Goal: Find specific page/section: Find specific page/section

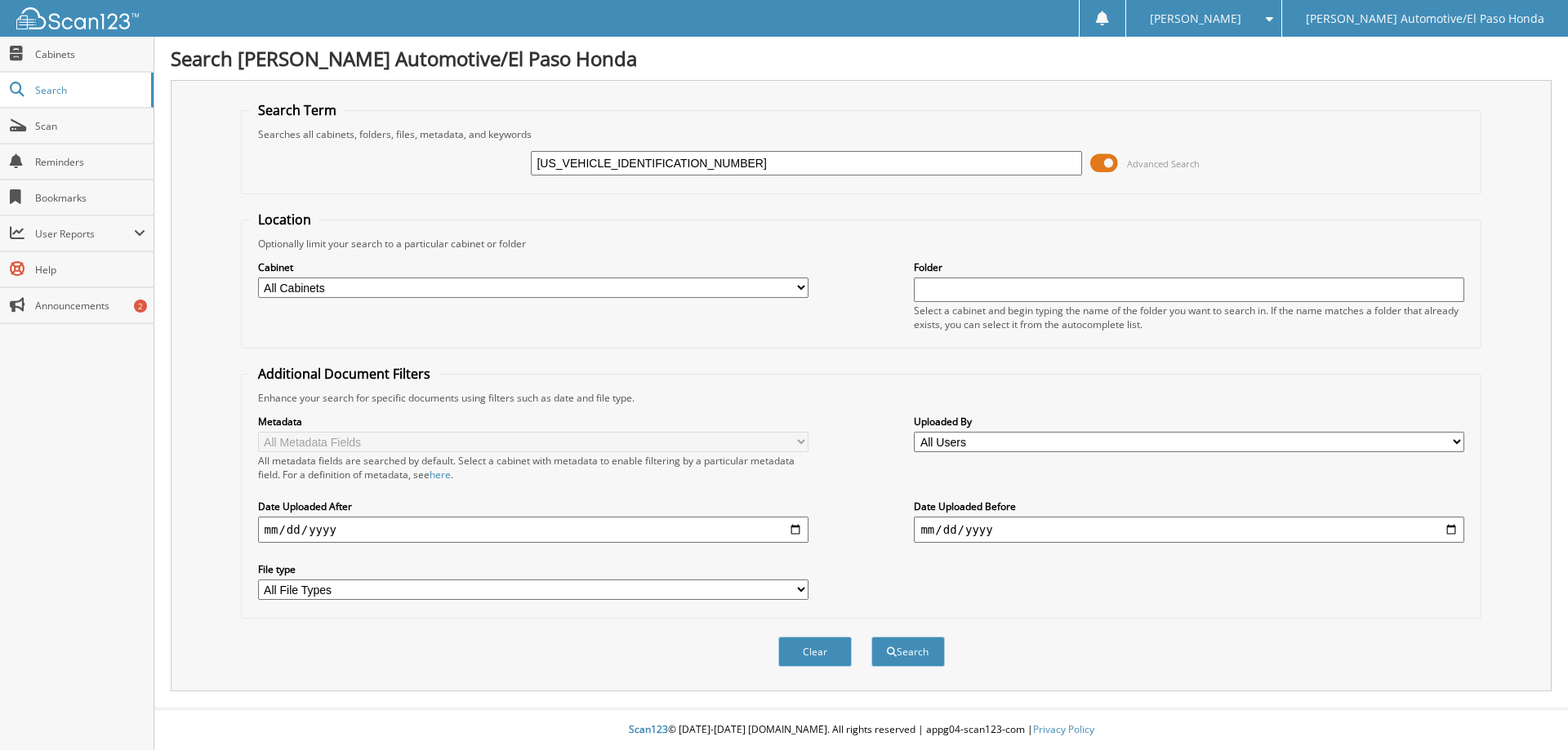
type input "[US_VEHICLE_IDENTIFICATION_NUMBER]"
click at [871, 637] on button "Search" at bounding box center [908, 652] width 73 height 30
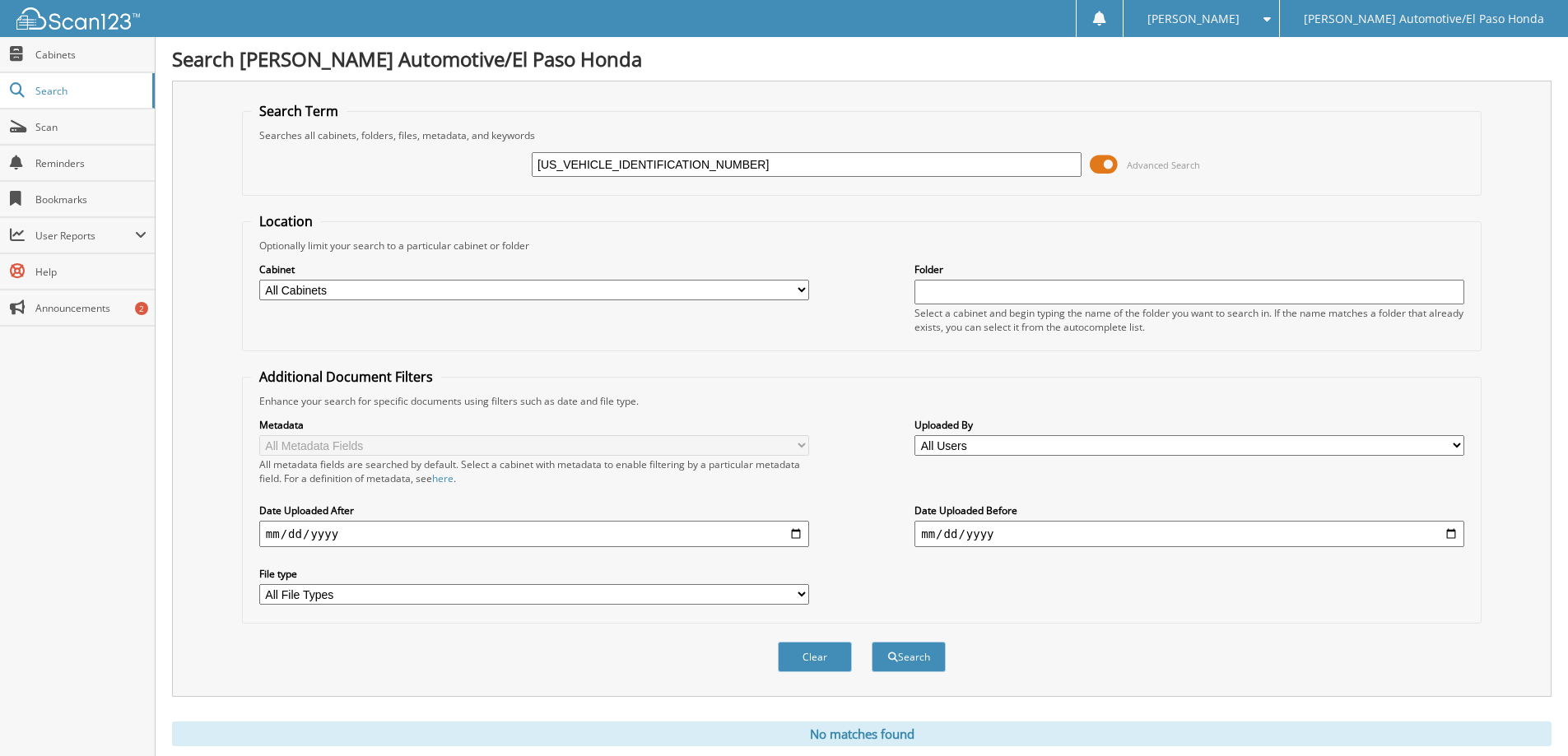
drag, startPoint x: 0, startPoint y: 0, endPoint x: 305, endPoint y: 202, distance: 365.8
click at [305, 202] on form "Search Term Searches all cabinets, folders, files, metadata, and keywords 2HGFE…" at bounding box center [862, 396] width 1240 height 589
type input "PH471769"
click at [872, 642] on button "Search" at bounding box center [909, 657] width 74 height 31
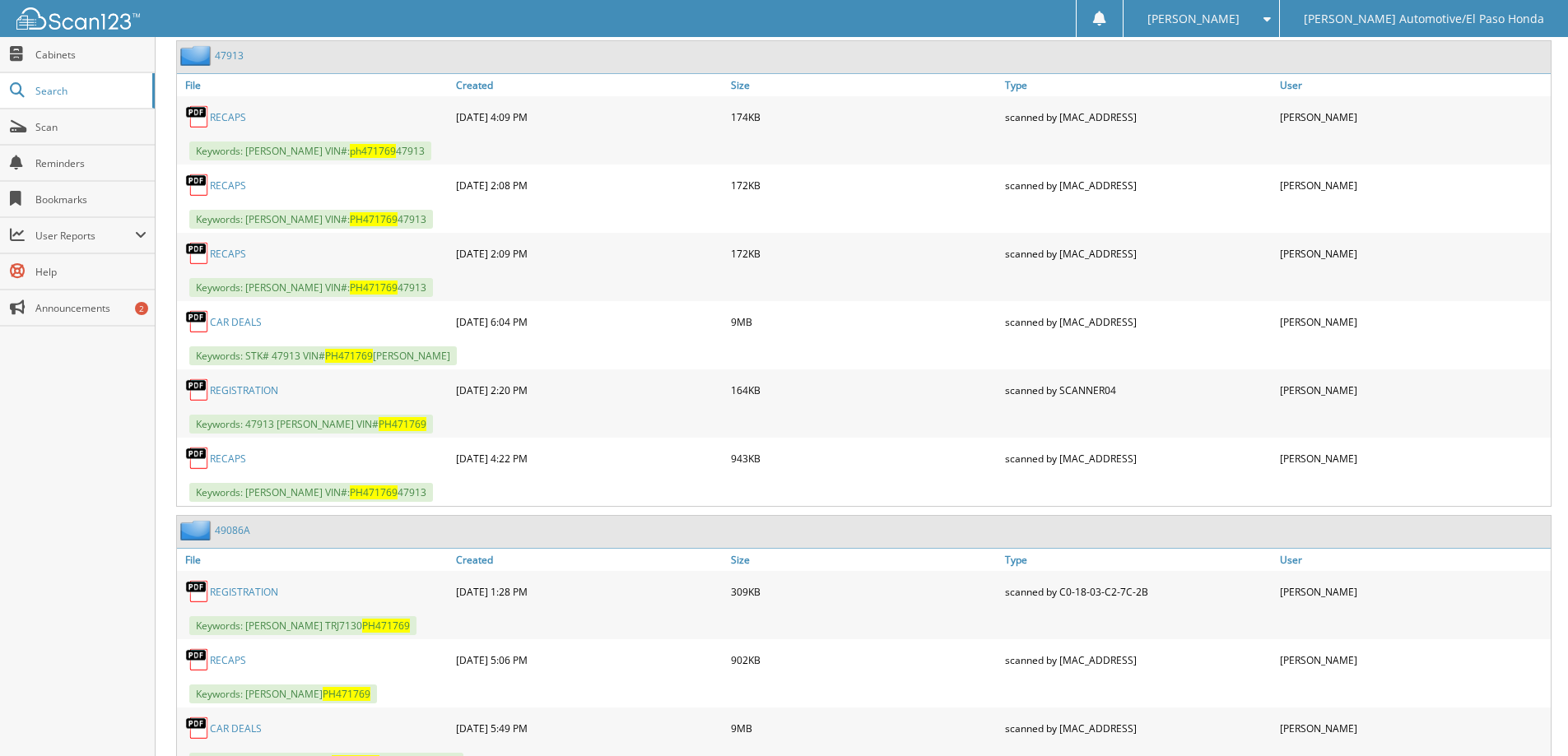
scroll to position [867, 0]
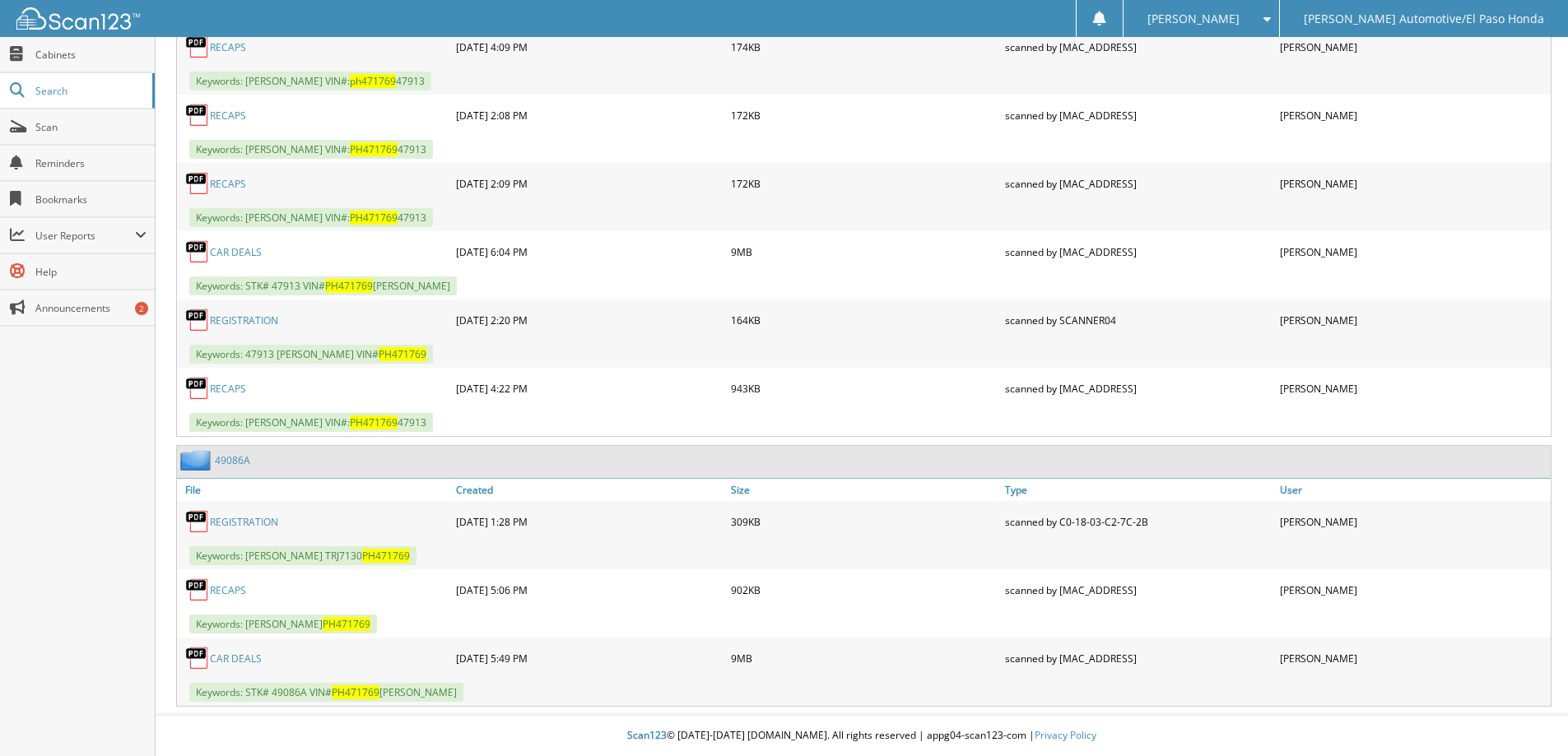
click at [223, 656] on link "CAR DEALS" at bounding box center [236, 658] width 52 height 14
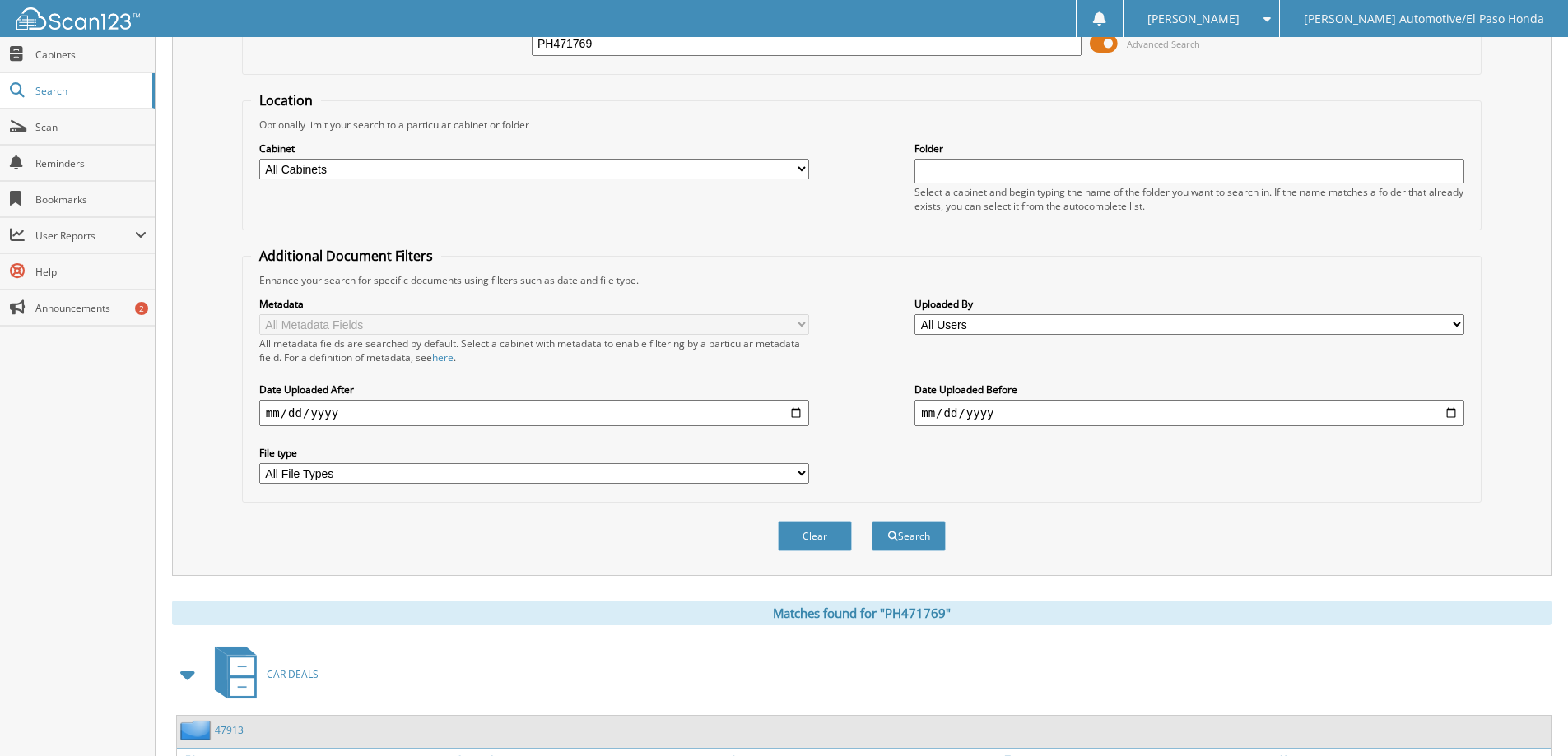
scroll to position [0, 0]
